Goal: Navigation & Orientation: Understand site structure

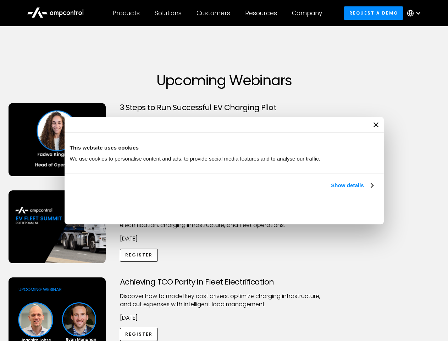
click at [331, 189] on link "Show details" at bounding box center [352, 185] width 42 height 9
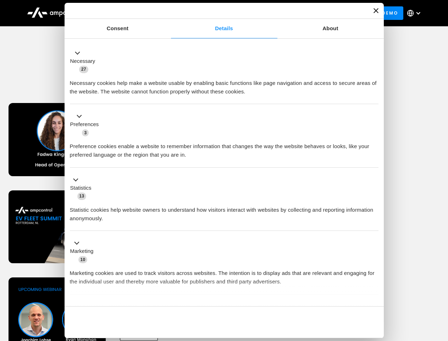
click at [374, 231] on li "Statistics 13 Statistic cookies help website owners to understand how visitors …" at bounding box center [224, 199] width 309 height 64
click at [440, 286] on div "Achieving TCO Parity in Fleet Electrification Discover how to model key cost dr…" at bounding box center [224, 332] width 446 height 111
click at [218, 13] on div "Customers" at bounding box center [214, 13] width 34 height 8
click at [126, 13] on div "Products" at bounding box center [126, 13] width 27 height 8
click at [169, 13] on div "Solutions" at bounding box center [168, 13] width 27 height 8
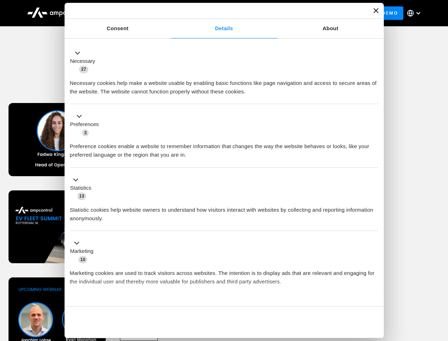
click at [215, 13] on div "Customers" at bounding box center [214, 13] width 34 height 8
click at [263, 13] on div "Resources" at bounding box center [261, 13] width 32 height 8
click at [309, 13] on div "Company" at bounding box center [307, 13] width 30 height 8
click at [416, 13] on div at bounding box center [418, 13] width 6 height 6
